Goal: Navigation & Orientation: Find specific page/section

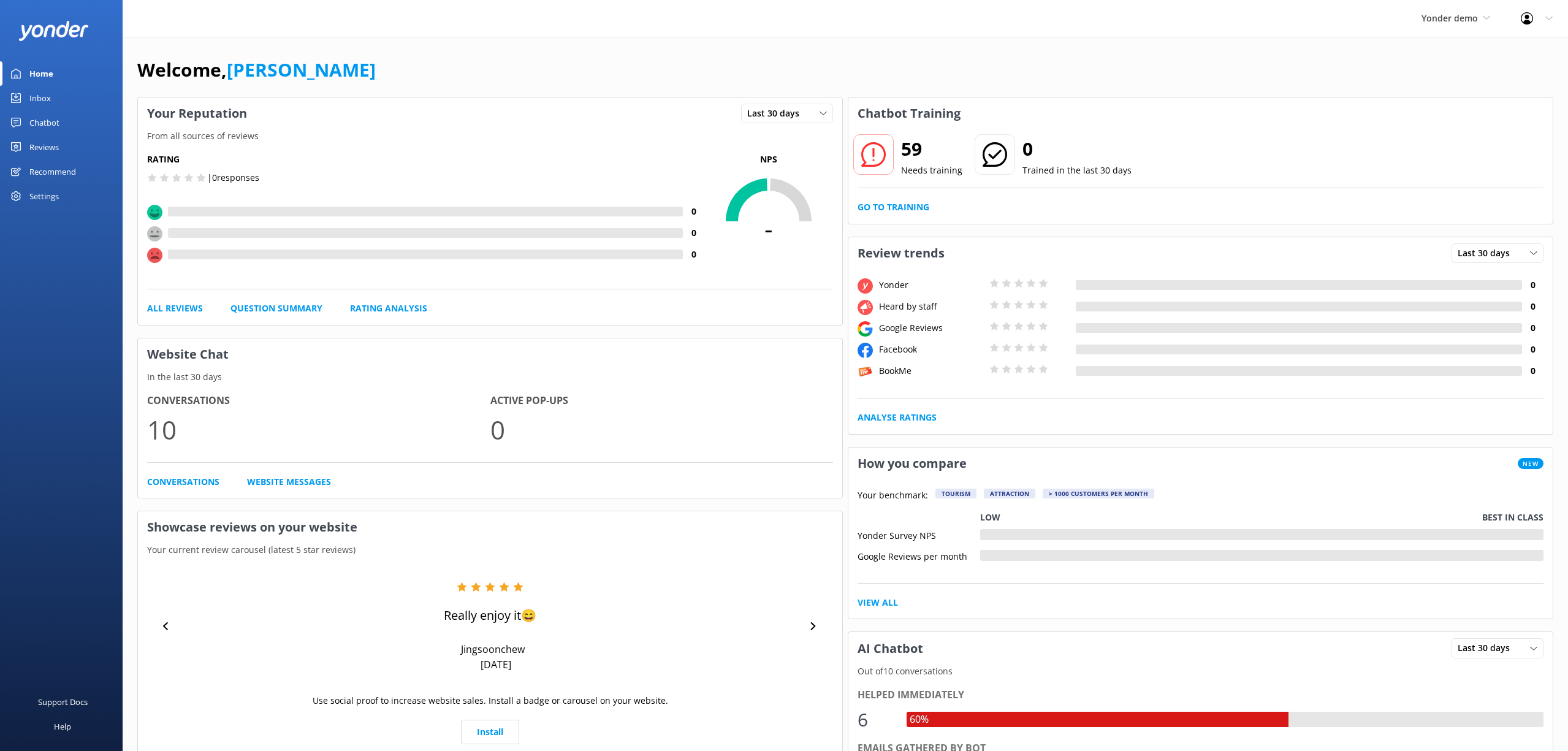
click at [52, 147] on div "Reviews" at bounding box center [43, 147] width 29 height 24
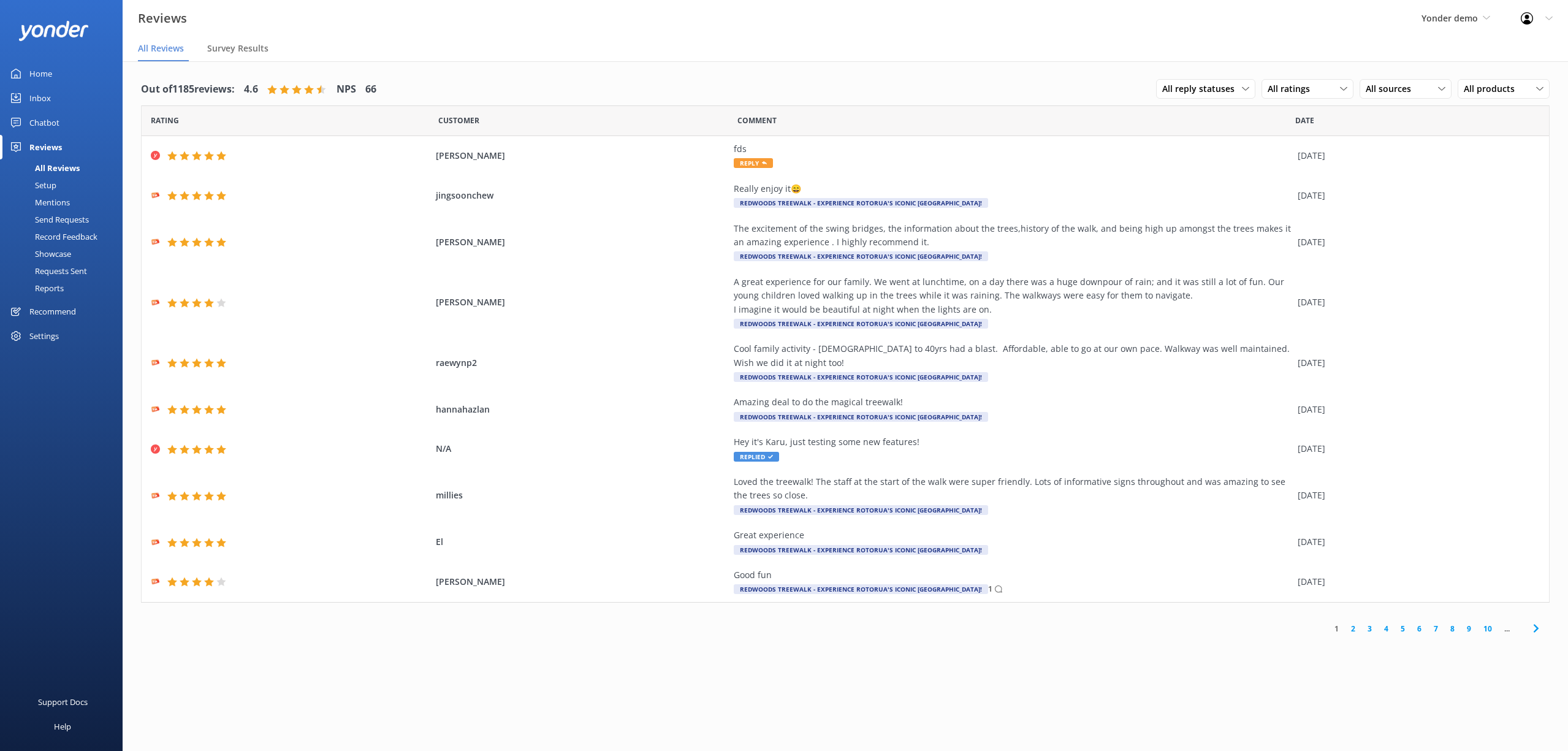
click at [64, 200] on div "Mentions" at bounding box center [39, 202] width 63 height 17
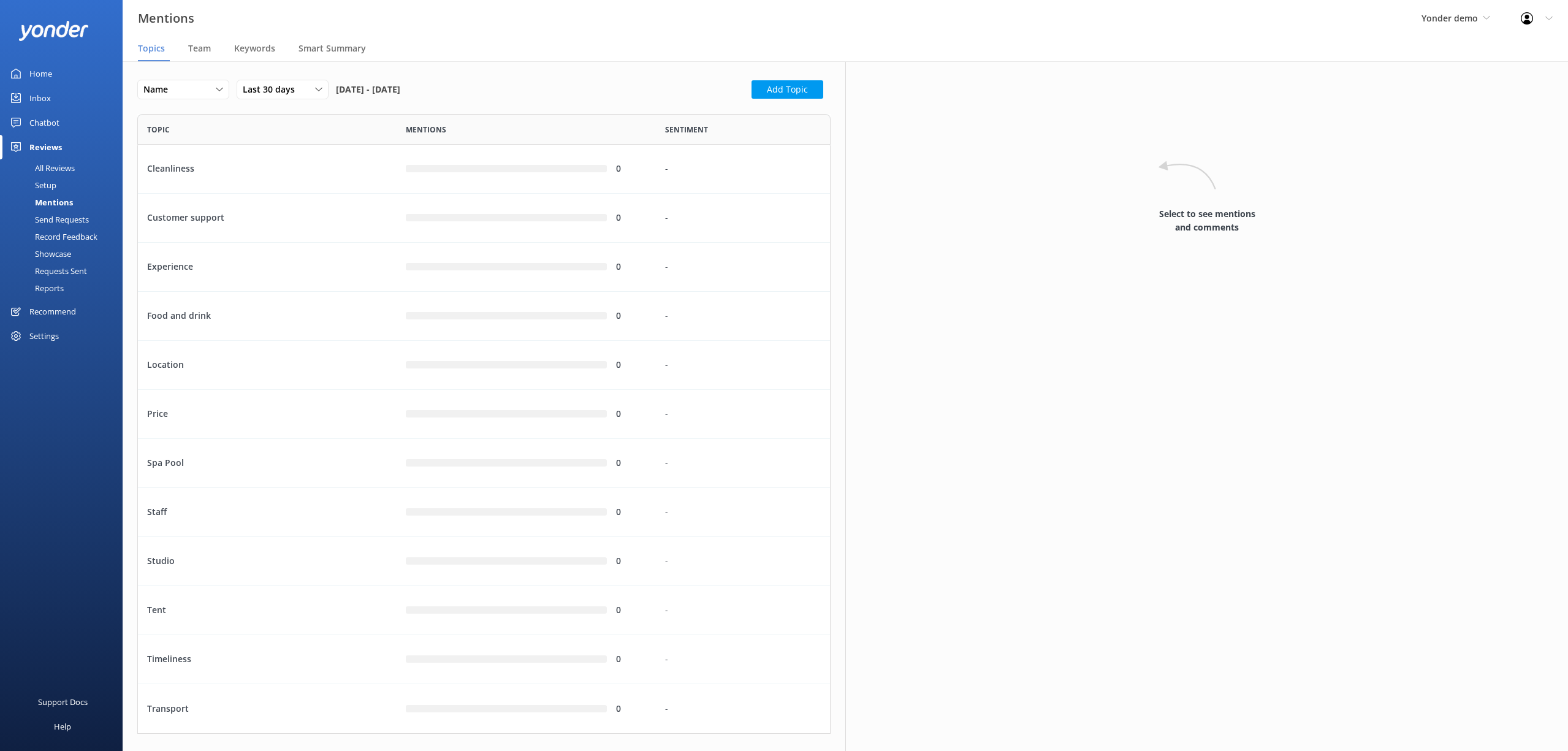
scroll to position [620, 693]
click at [43, 70] on div "Home" at bounding box center [40, 73] width 22 height 24
